Goal: Task Accomplishment & Management: Manage account settings

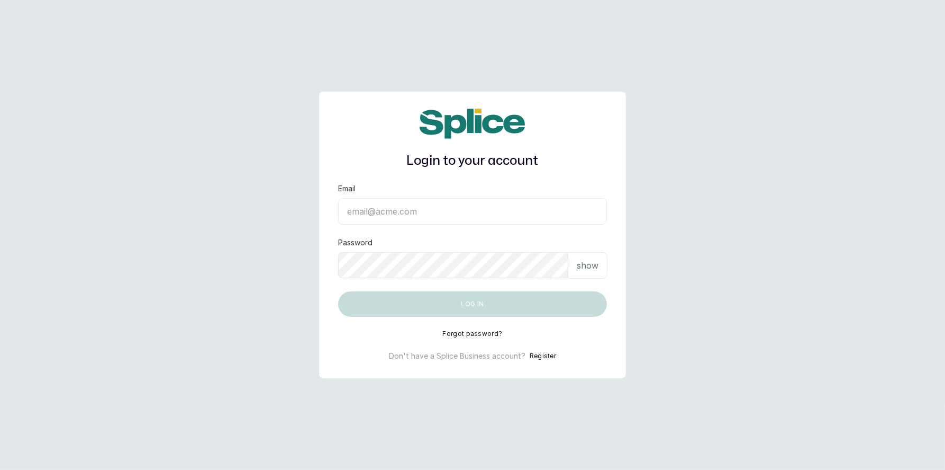
click at [373, 213] on input "Email" at bounding box center [472, 211] width 269 height 26
type input "[EMAIL_ADDRESS][DOMAIN_NAME]"
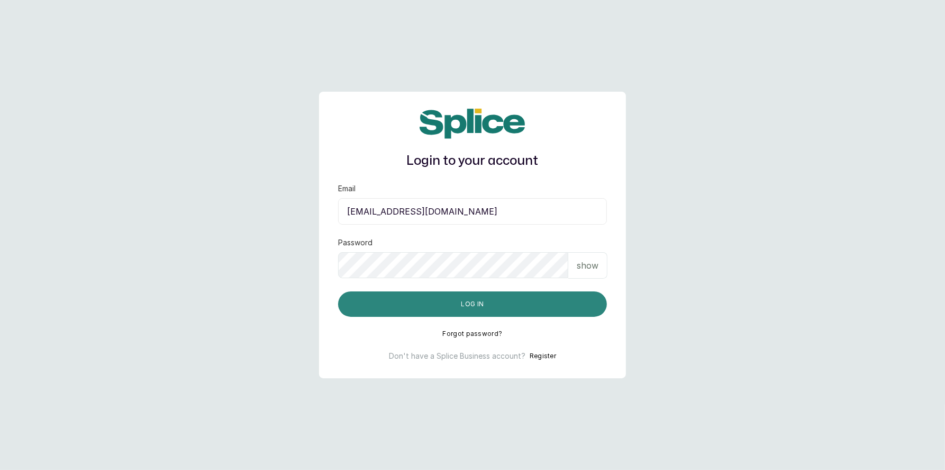
click at [471, 304] on button "Log in" at bounding box center [472, 303] width 269 height 25
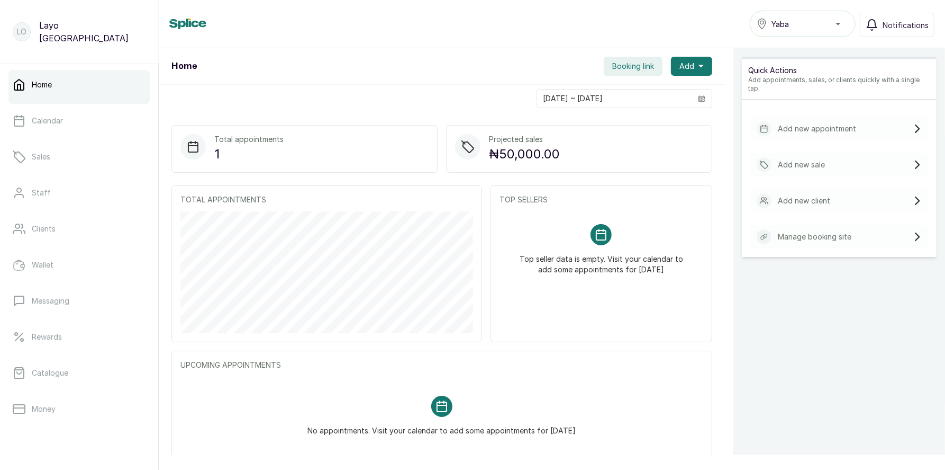
click at [628, 66] on span "Booking link" at bounding box center [633, 66] width 42 height 11
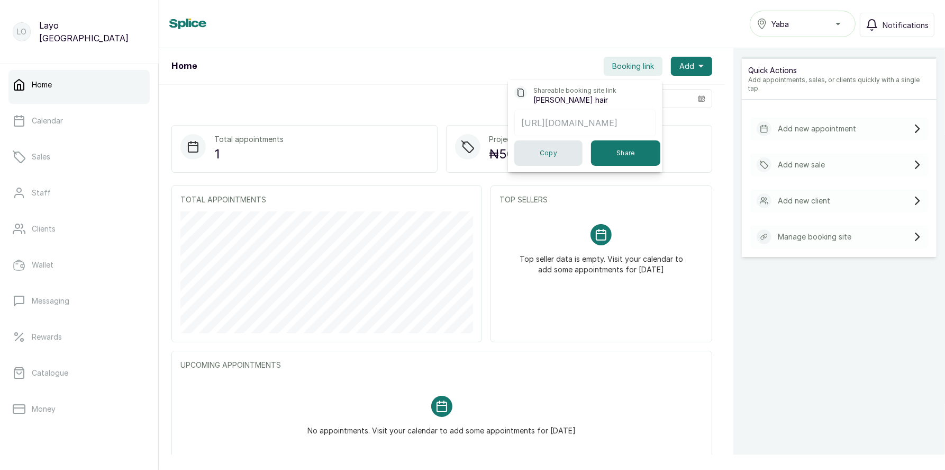
click at [544, 157] on button "Copy" at bounding box center [548, 152] width 68 height 25
click at [557, 148] on button "Copy" at bounding box center [548, 152] width 68 height 25
click at [773, 24] on div "Yaba" at bounding box center [773, 24] width 32 height 11
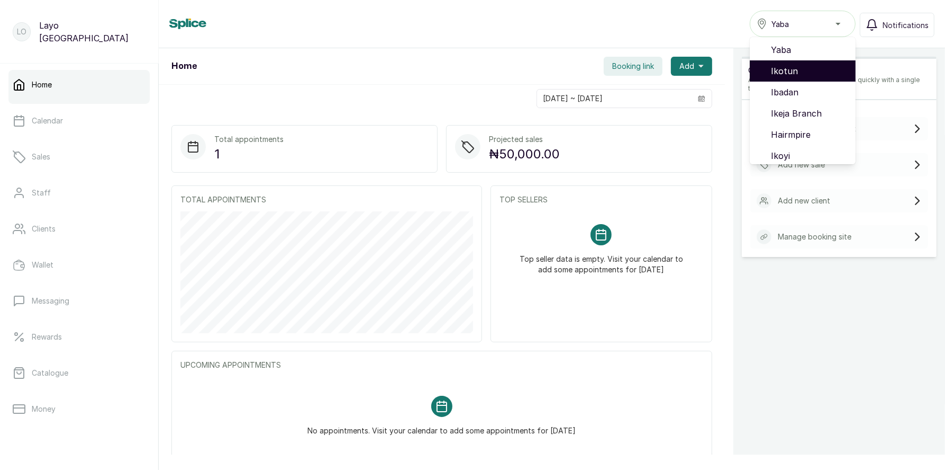
click at [800, 73] on span "Ikotun" at bounding box center [809, 71] width 76 height 13
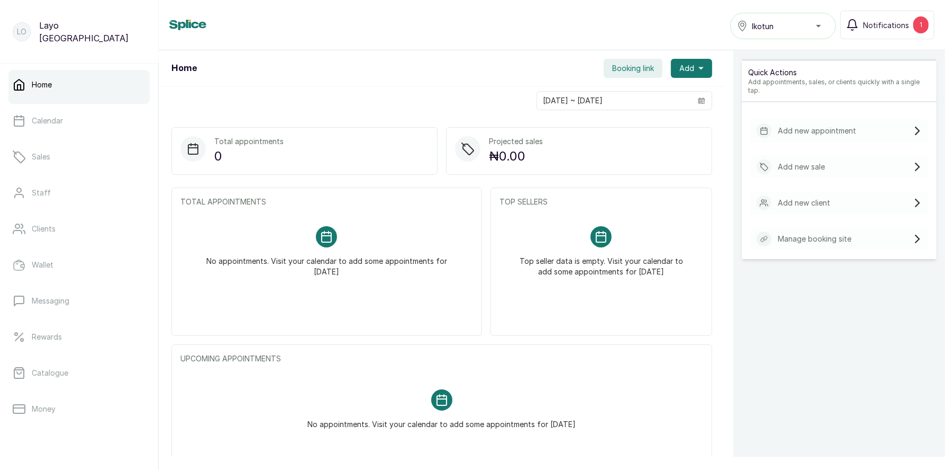
click at [621, 71] on span "Booking link" at bounding box center [633, 68] width 42 height 11
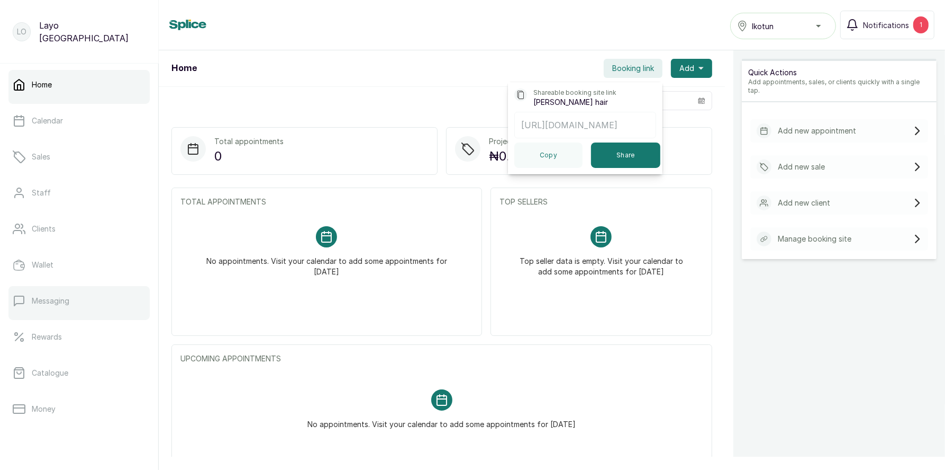
scroll to position [134, 0]
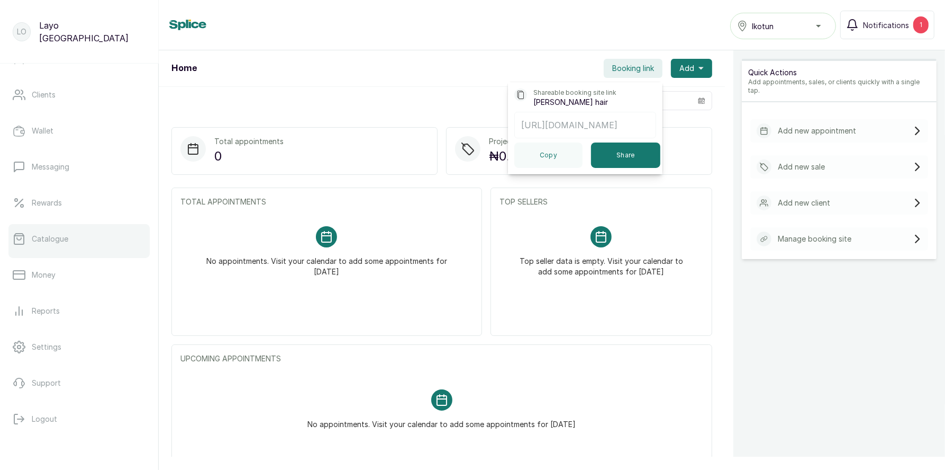
click at [61, 237] on p "Catalogue" at bounding box center [50, 238] width 37 height 11
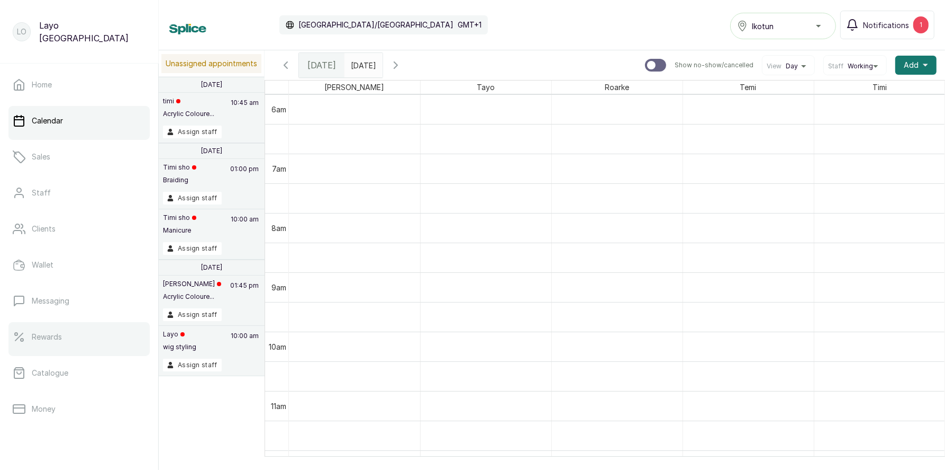
scroll to position [134, 0]
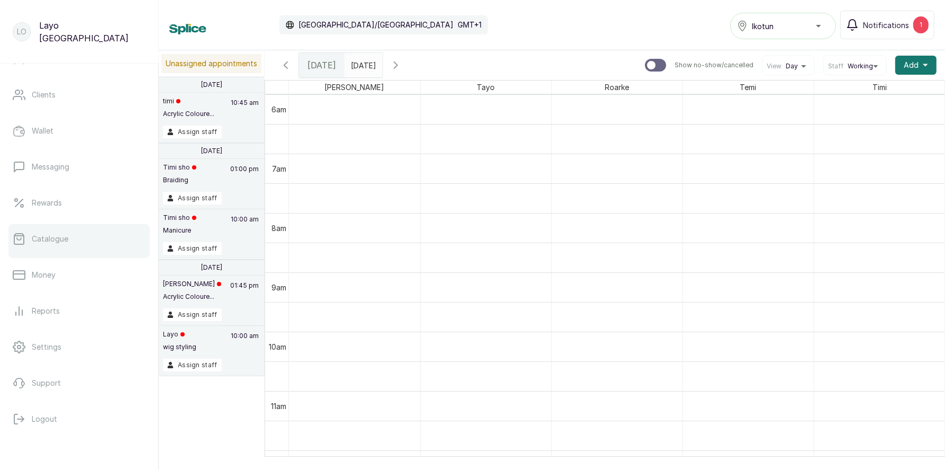
click at [60, 238] on p "Catalogue" at bounding box center [50, 238] width 37 height 11
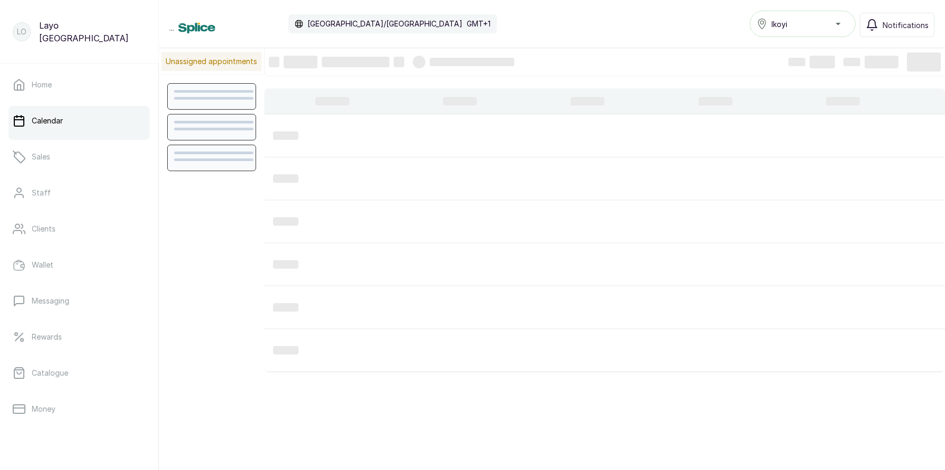
click at [818, 25] on div "Ikoyi" at bounding box center [803, 23] width 92 height 13
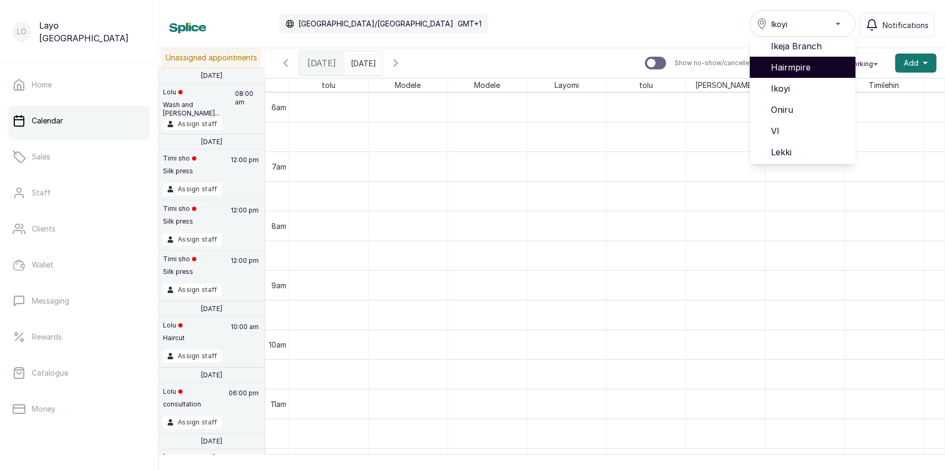
scroll to position [68, 0]
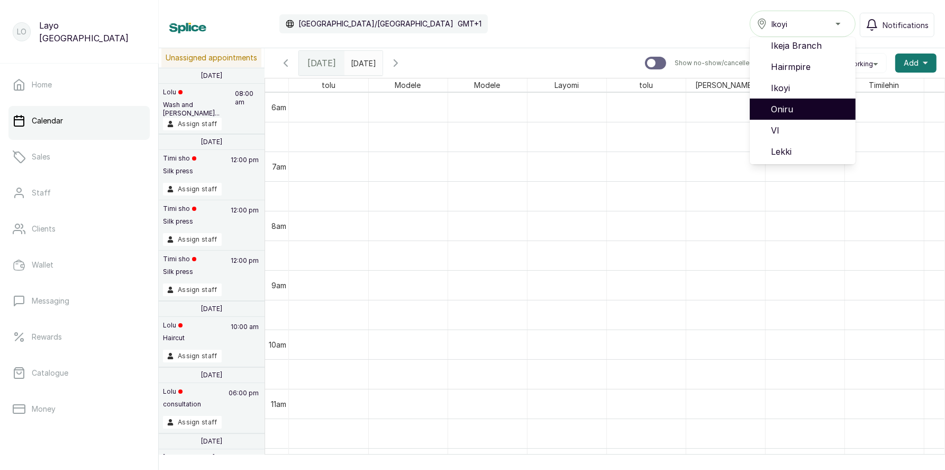
click at [797, 109] on span "Oniru" at bounding box center [809, 109] width 76 height 13
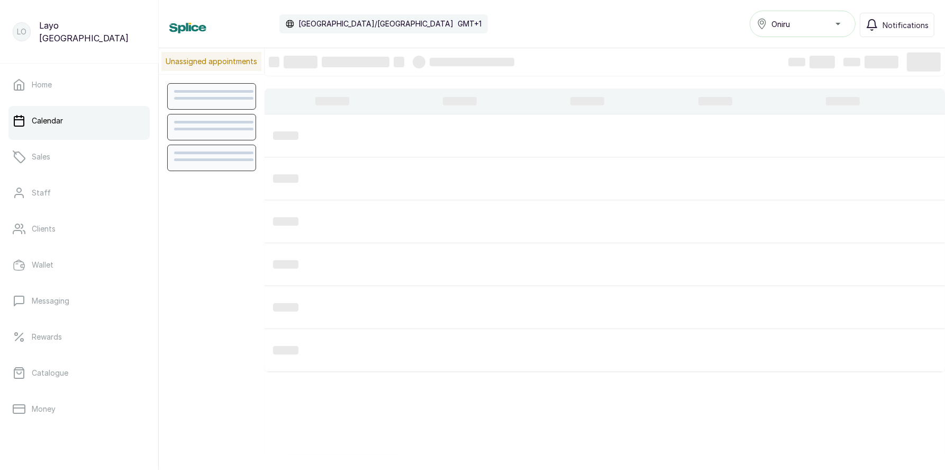
scroll to position [356, 0]
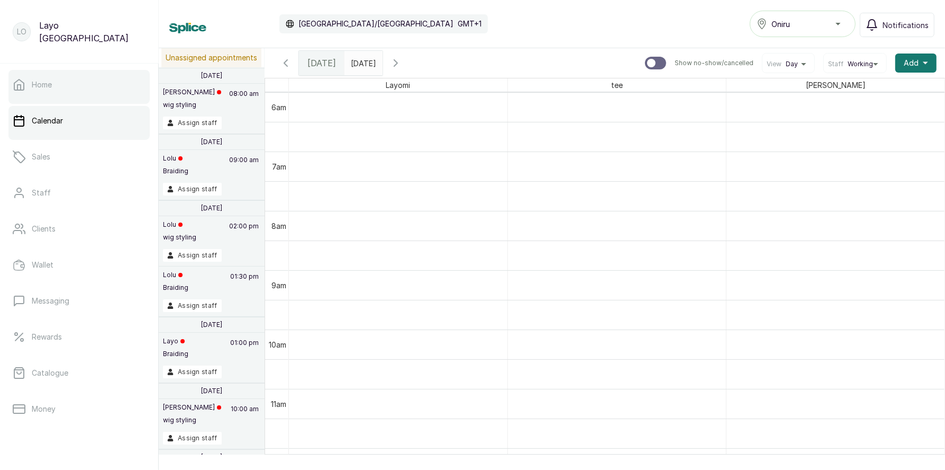
click at [42, 84] on p "Home" at bounding box center [42, 84] width 20 height 11
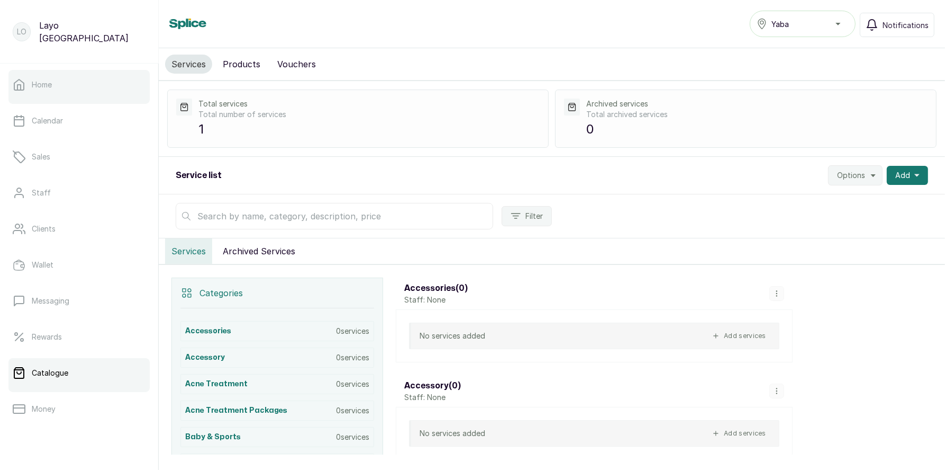
click at [65, 81] on link "Home" at bounding box center [78, 85] width 141 height 30
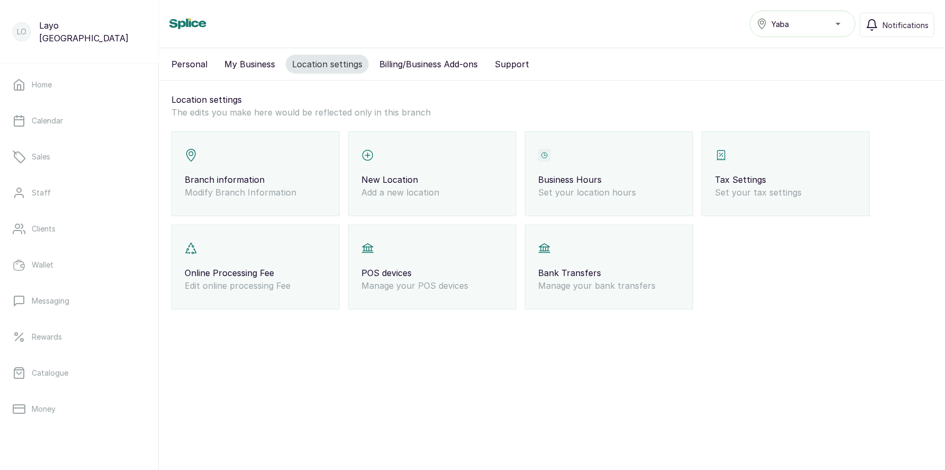
click at [229, 182] on p "Branch information" at bounding box center [256, 179] width 142 height 13
select select "percentage"
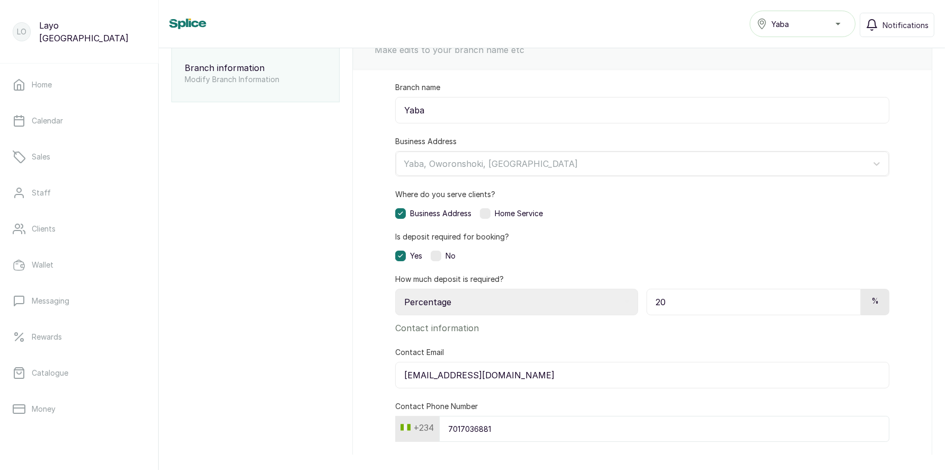
click at [438, 252] on label at bounding box center [436, 255] width 11 height 11
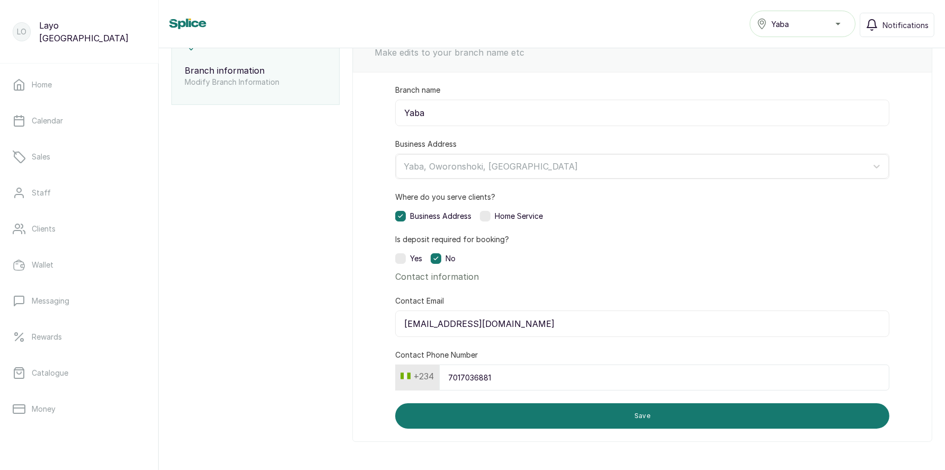
scroll to position [106, 0]
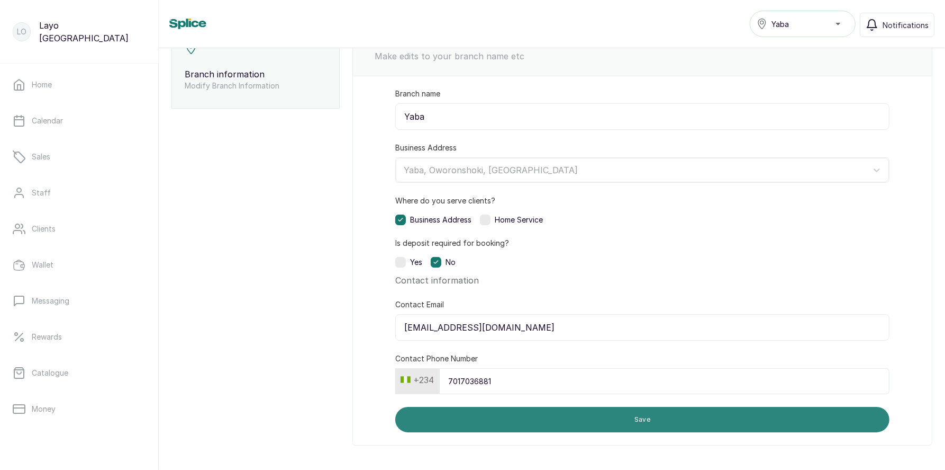
click at [523, 425] on button "Save" at bounding box center [642, 419] width 494 height 25
